Goal: Information Seeking & Learning: Learn about a topic

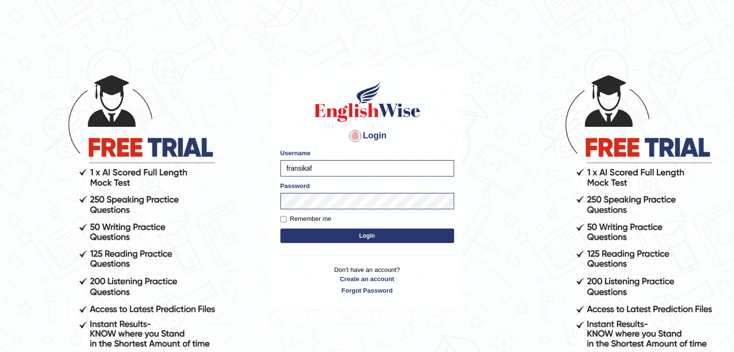
click at [317, 232] on button "Login" at bounding box center [367, 236] width 174 height 14
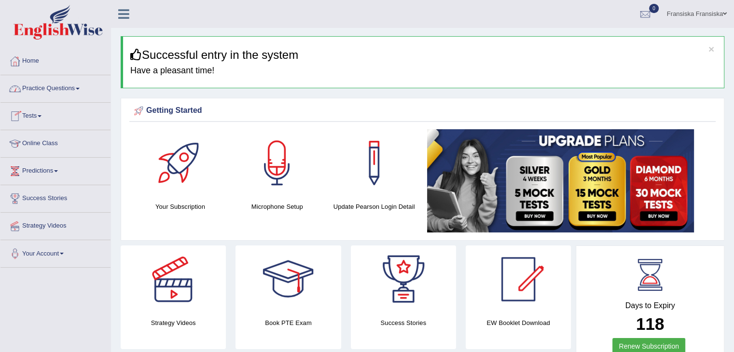
click at [69, 83] on link "Practice Questions" at bounding box center [55, 87] width 110 height 24
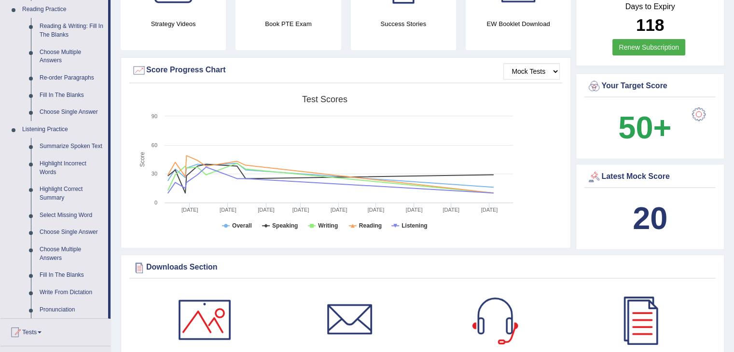
scroll to position [299, 0]
click at [69, 295] on link "Write From Dictation" at bounding box center [71, 293] width 73 height 17
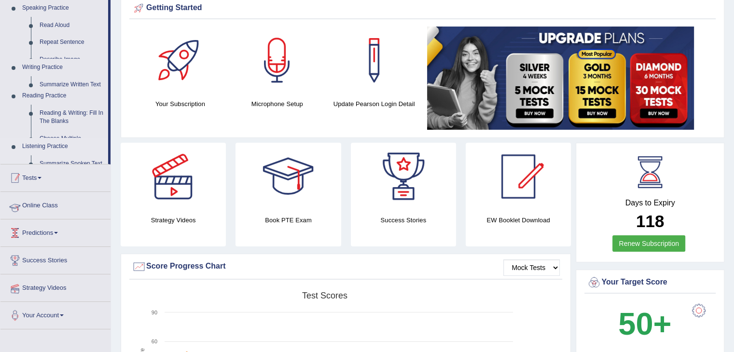
scroll to position [139, 0]
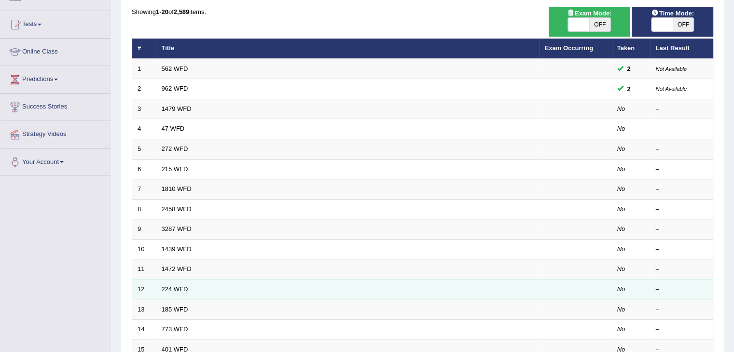
scroll to position [52, 0]
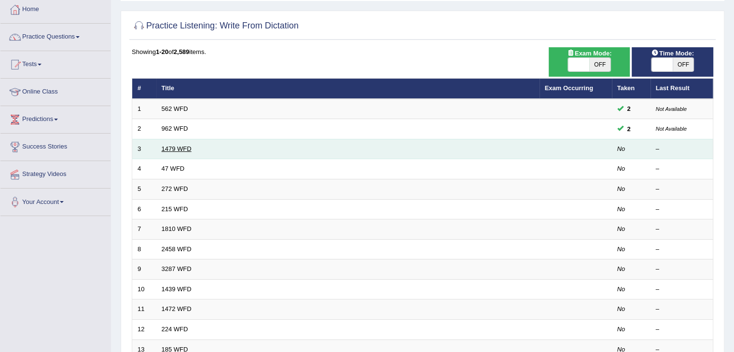
click at [177, 147] on link "1479 WFD" at bounding box center [177, 148] width 30 height 7
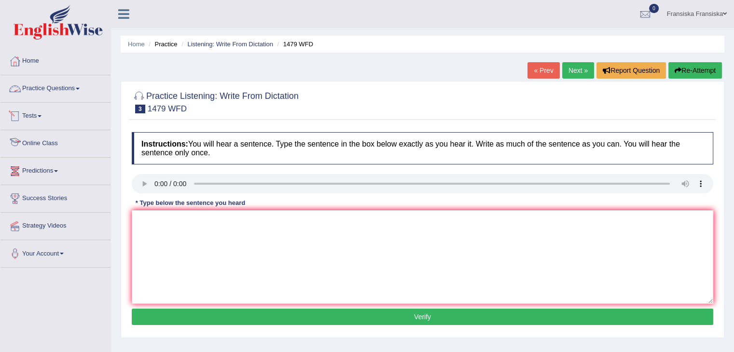
click at [67, 86] on link "Practice Questions" at bounding box center [55, 87] width 110 height 24
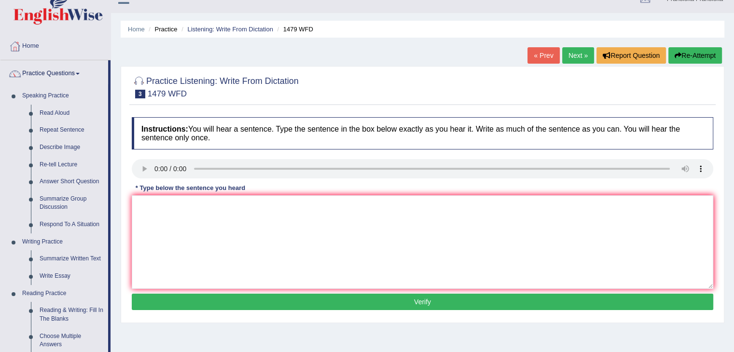
scroll to position [14, 0]
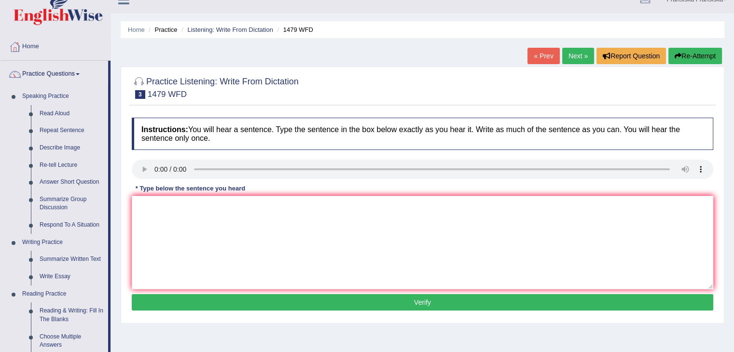
click at [538, 55] on link "« Prev" at bounding box center [543, 56] width 32 height 16
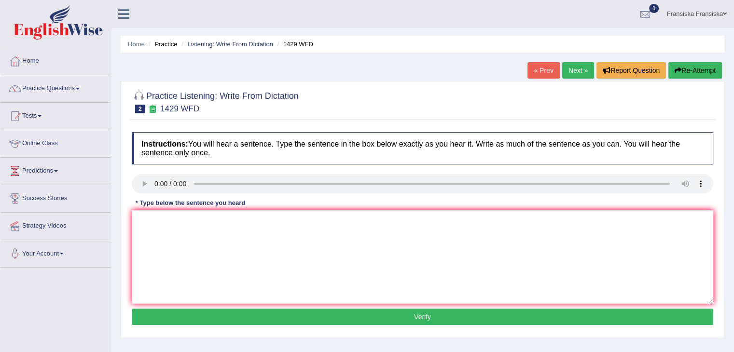
click at [537, 70] on link "« Prev" at bounding box center [543, 70] width 32 height 16
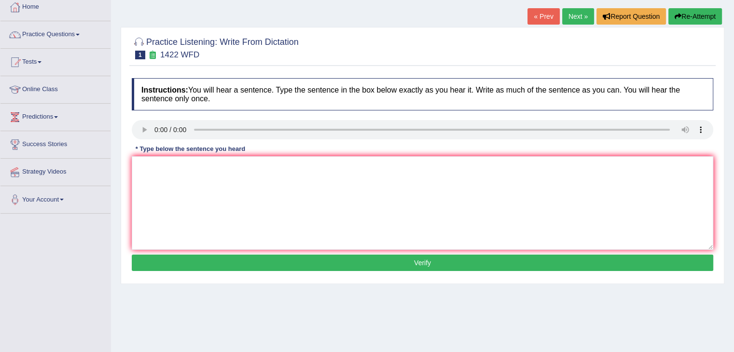
scroll to position [61, 0]
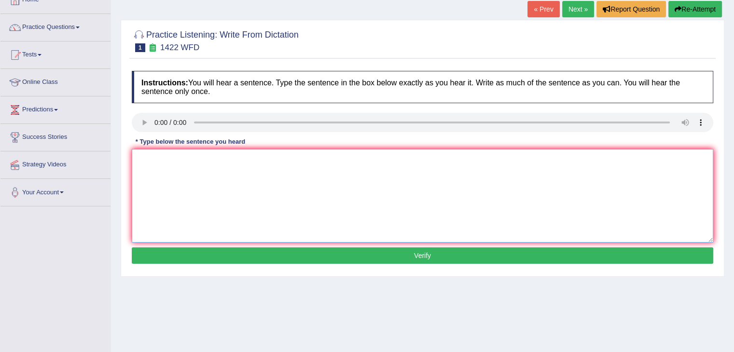
click at [165, 200] on textarea at bounding box center [423, 196] width 582 height 94
click at [307, 160] on textarea "We are looking for the new news way ways to go to" at bounding box center [423, 196] width 582 height 94
type textarea "We are looking for the new news way ways to go to neighbor."
click at [503, 261] on button "Verify" at bounding box center [423, 256] width 582 height 16
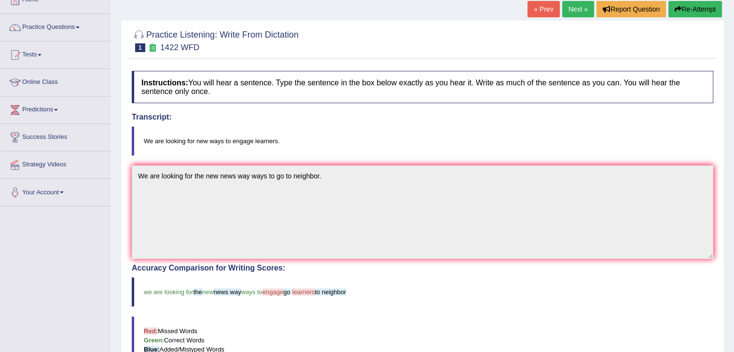
click at [503, 261] on div "Instructions: You will hear a sentence. Type the sentence in the box below exac…" at bounding box center [422, 296] width 586 height 461
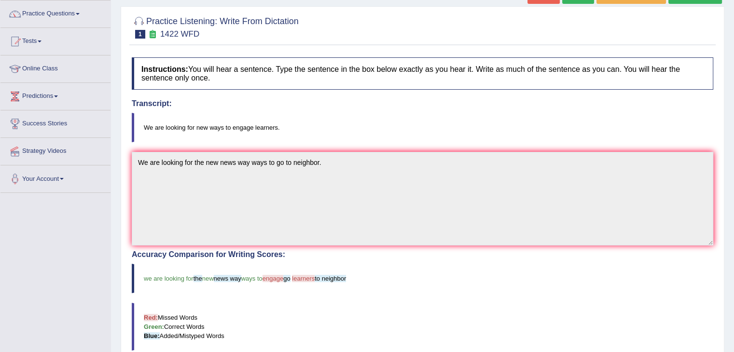
scroll to position [52, 0]
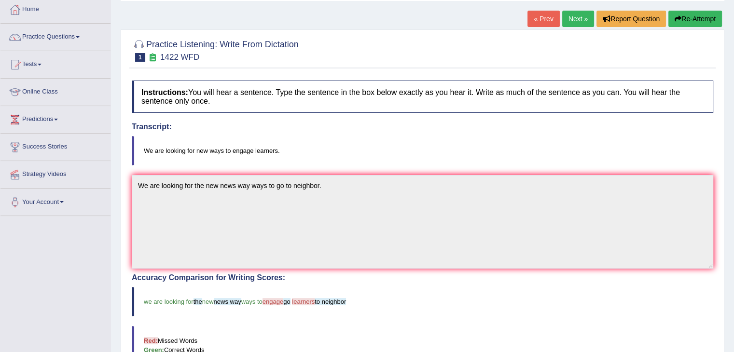
click at [574, 21] on link "Next »" at bounding box center [578, 19] width 32 height 16
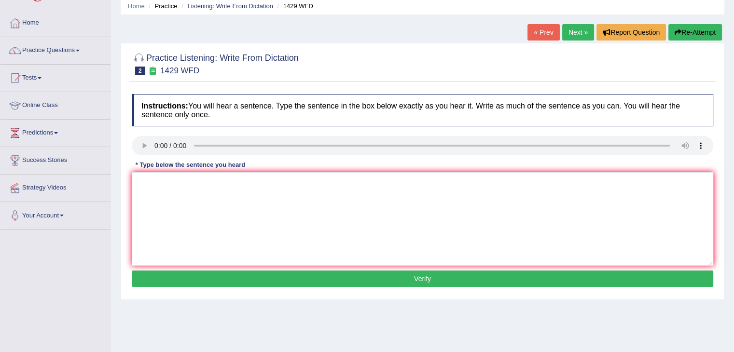
scroll to position [48, 0]
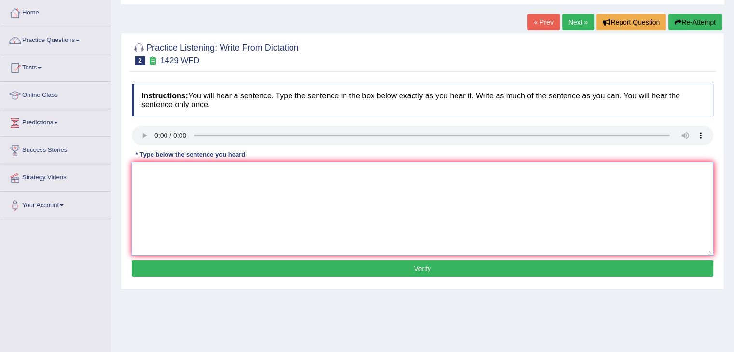
click at [154, 171] on textarea at bounding box center [423, 209] width 582 height 94
